Goal: Task Accomplishment & Management: Complete application form

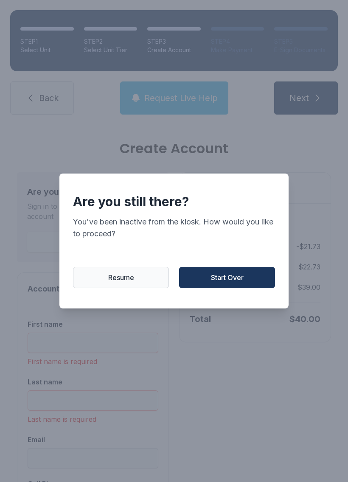
scroll to position [19, 0]
click at [131, 287] on button "Resume" at bounding box center [121, 277] width 96 height 21
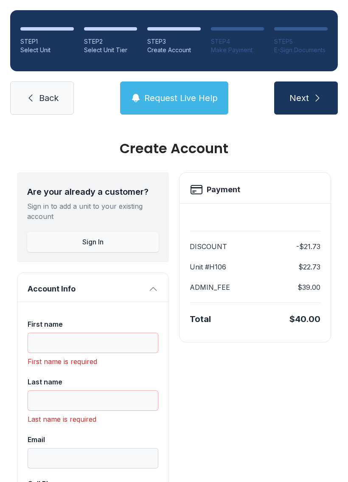
click at [53, 92] on span "Back" at bounding box center [49, 98] width 20 height 12
select select "****"
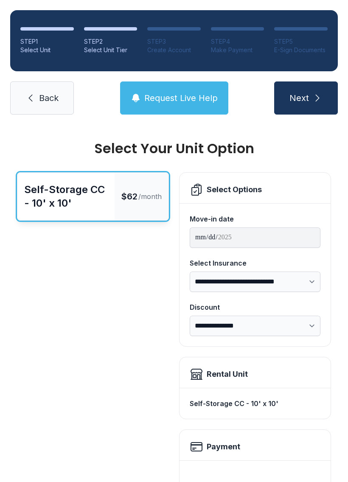
click at [74, 79] on div "STEP 1 Select Unit STEP 2 Select Unit Tier STEP 3 Create Account STEP 4 Make Pa…" at bounding box center [174, 62] width 348 height 125
click at [61, 103] on link "Back" at bounding box center [42, 97] width 64 height 33
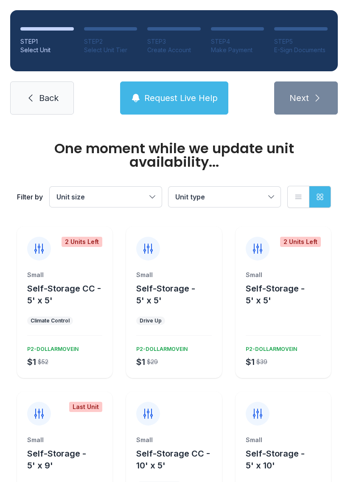
click at [45, 112] on link "Back" at bounding box center [42, 97] width 64 height 33
click at [47, 111] on link "Back" at bounding box center [42, 97] width 64 height 33
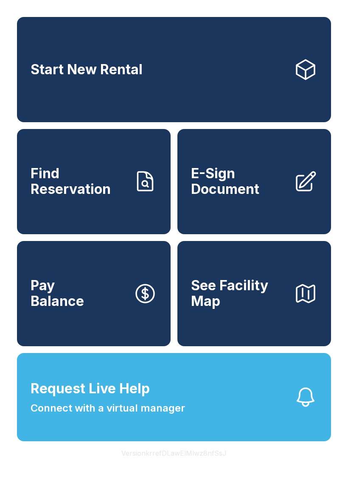
click at [57, 399] on span "Request Live Help" at bounding box center [90, 388] width 119 height 20
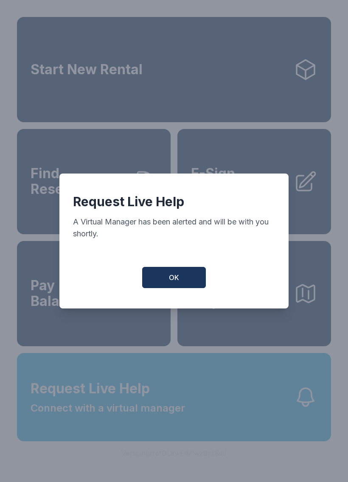
click at [178, 275] on button "OK" at bounding box center [174, 277] width 64 height 21
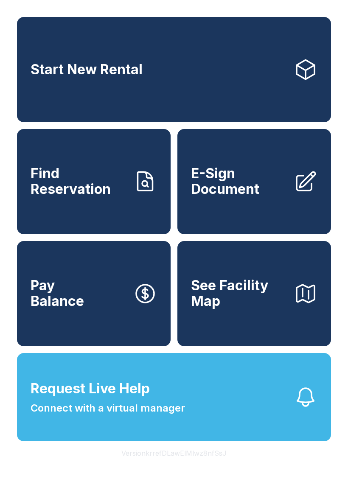
click at [54, 416] on span "Connect with a virtual manager" at bounding box center [108, 407] width 154 height 15
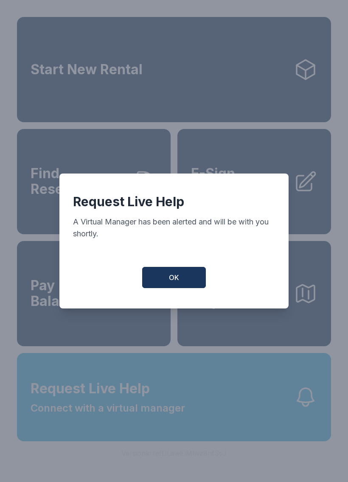
click at [190, 280] on button "OK" at bounding box center [174, 277] width 64 height 21
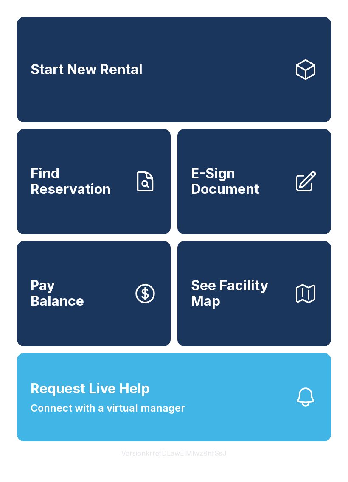
click at [285, 438] on button "Request Live Help Connect with a virtual manager" at bounding box center [174, 397] width 314 height 88
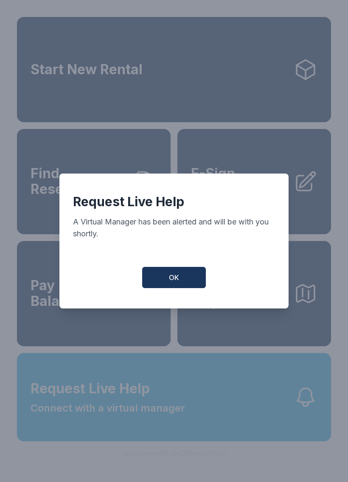
click at [187, 279] on button "OK" at bounding box center [174, 277] width 64 height 21
